Goal: Check status: Check status

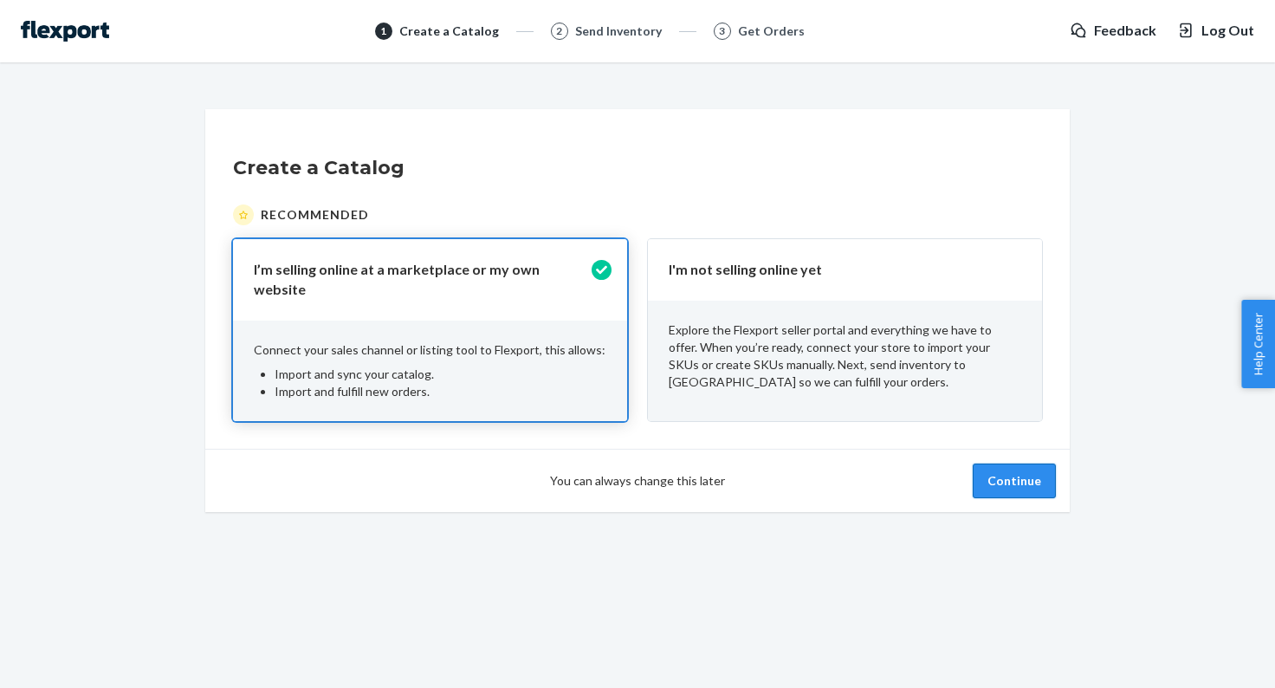
click at [1027, 469] on button "Continue" at bounding box center [1014, 480] width 83 height 35
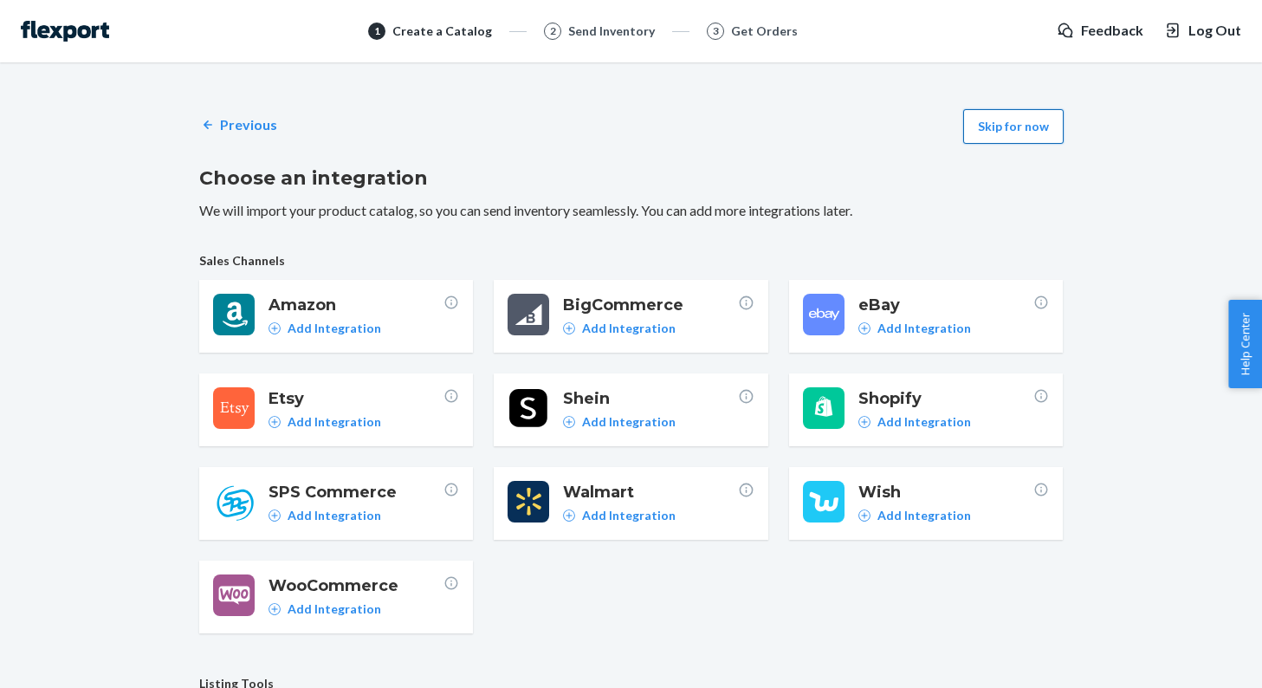
click at [1010, 136] on button "Skip for now" at bounding box center [1013, 126] width 100 height 35
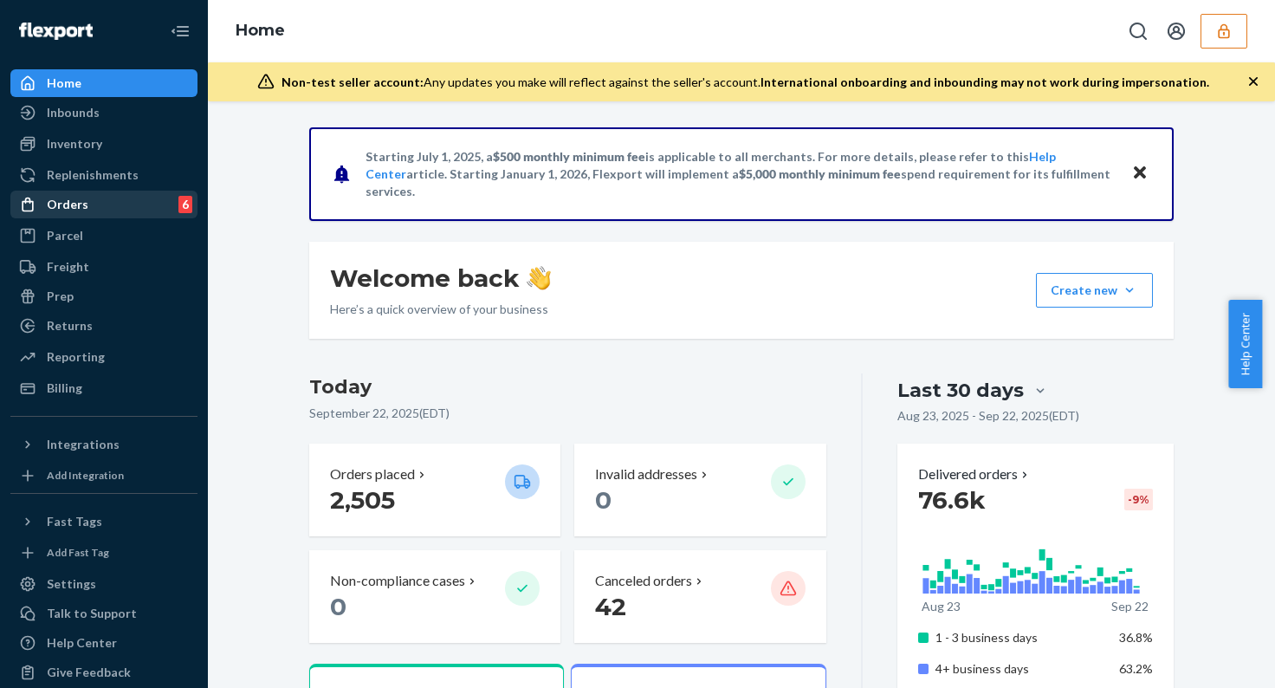
click at [78, 201] on div "Orders" at bounding box center [68, 204] width 42 height 17
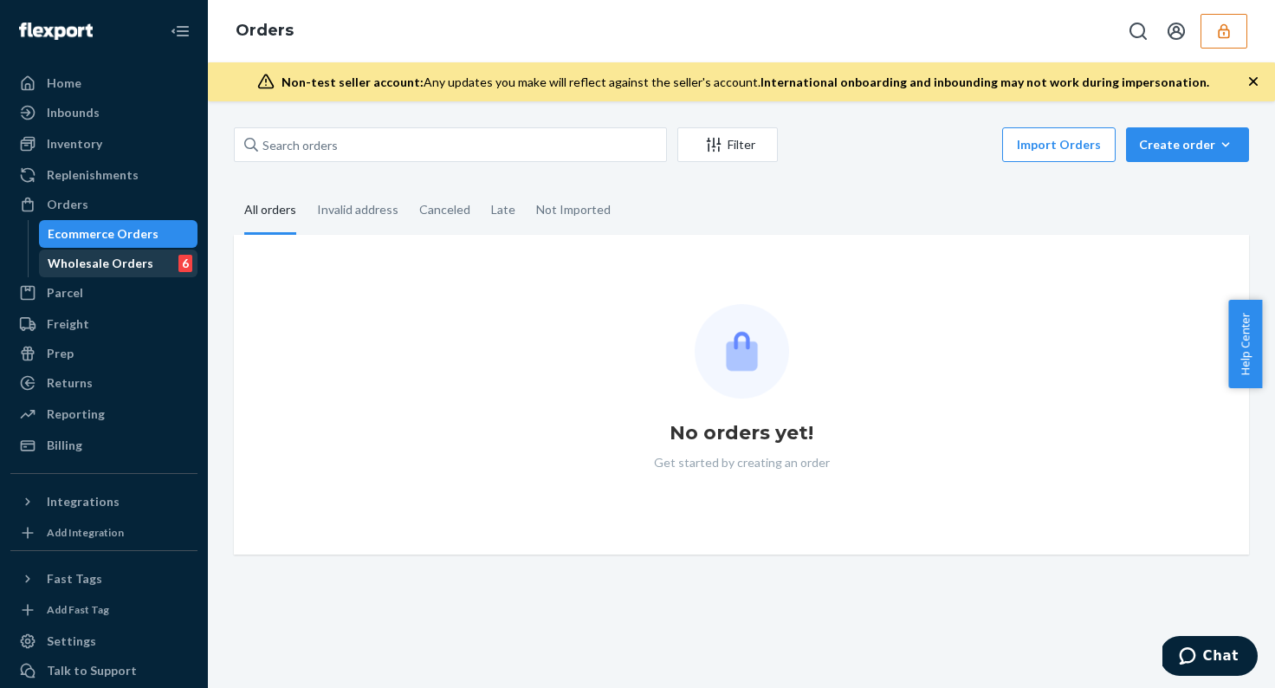
click at [81, 262] on div "Wholesale Orders" at bounding box center [101, 263] width 106 height 17
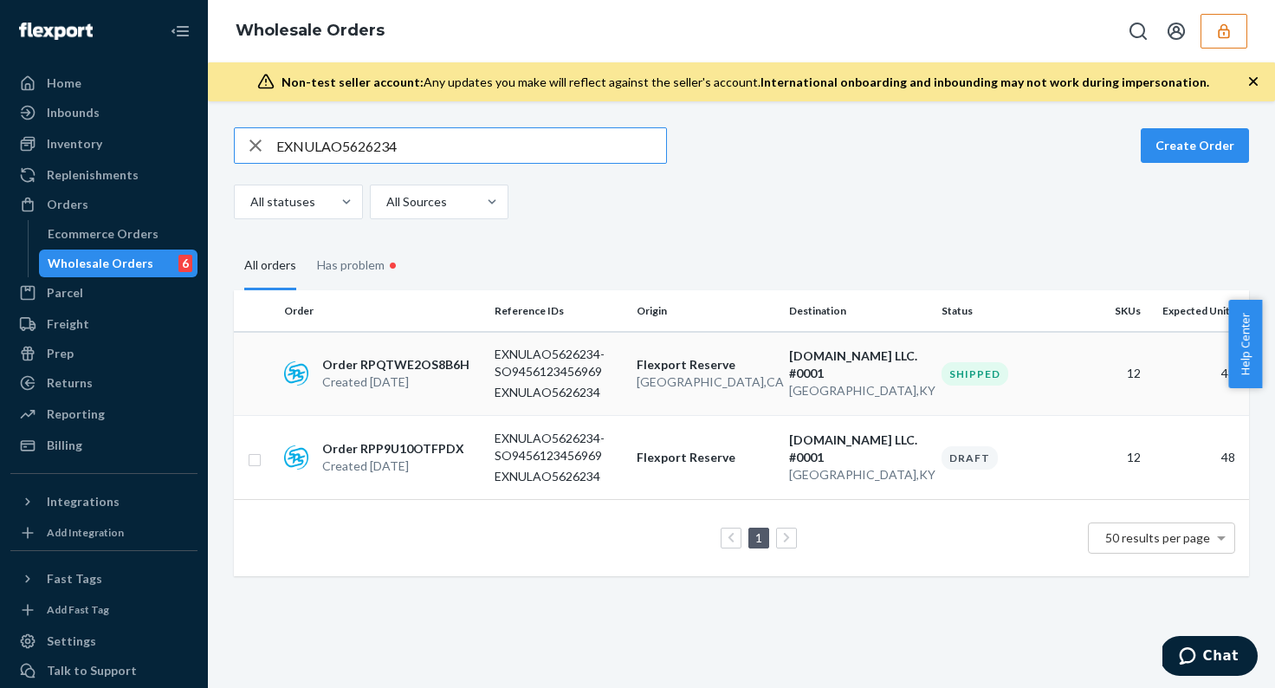
type input "EXNULAO5626234"
click at [537, 363] on p "EXNULAO5626234-SO9456123456969" at bounding box center [559, 363] width 128 height 35
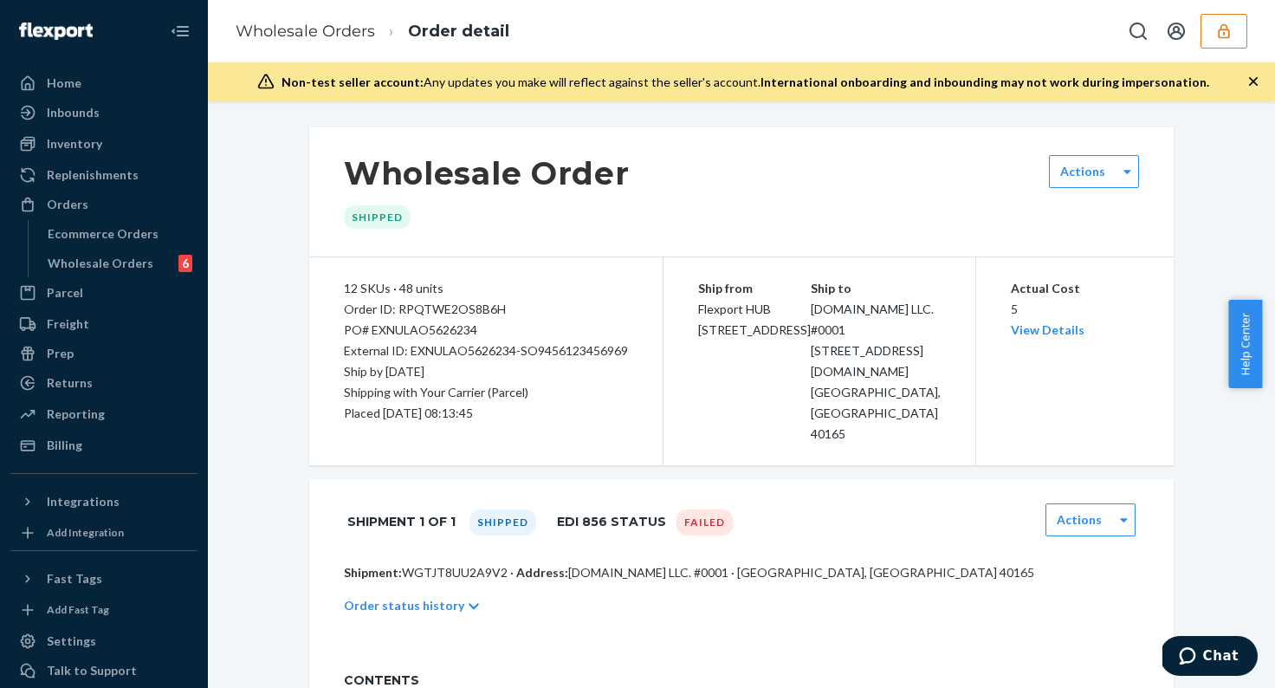
click at [470, 564] on p "Shipment: WGTJT8UU2A9V2 · Address: ZAPPOS.COM LLC. #0001 · SHEPHERDSVILLE, KY 4…" at bounding box center [741, 572] width 795 height 17
copy p "WGTJT8UU2A9V2"
